Goal: Navigation & Orientation: Understand site structure

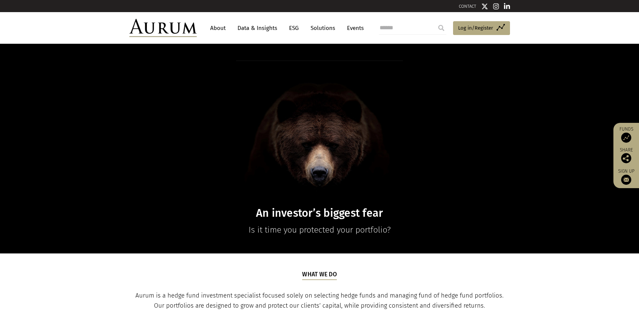
click at [220, 26] on link "About" at bounding box center [218, 28] width 22 height 12
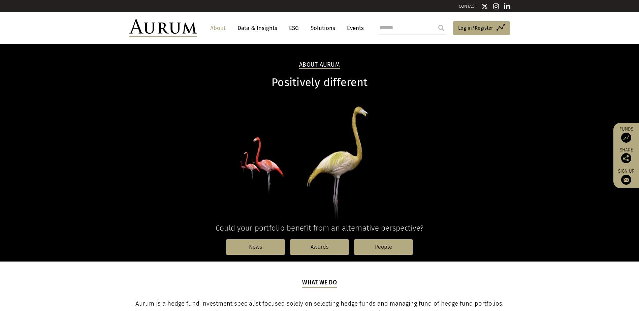
click at [326, 27] on link "Solutions" at bounding box center [322, 28] width 31 height 12
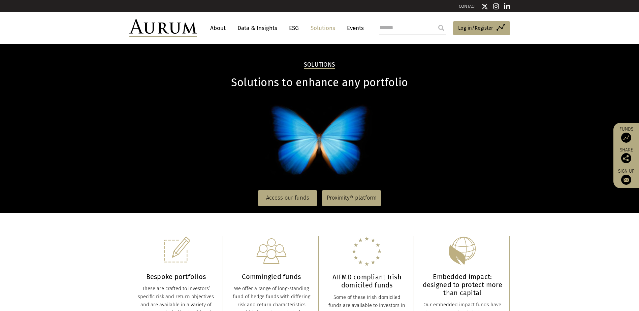
click at [356, 27] on link "Events" at bounding box center [353, 28] width 20 height 12
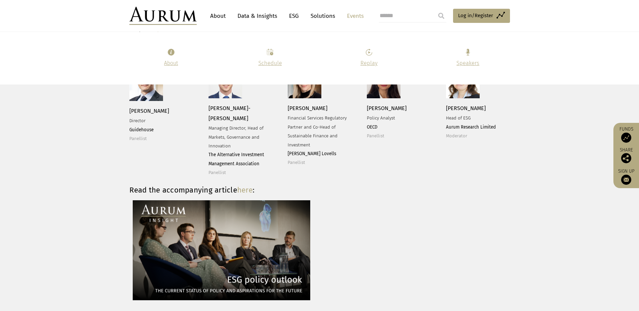
scroll to position [1953, 0]
